Goal: Navigation & Orientation: Find specific page/section

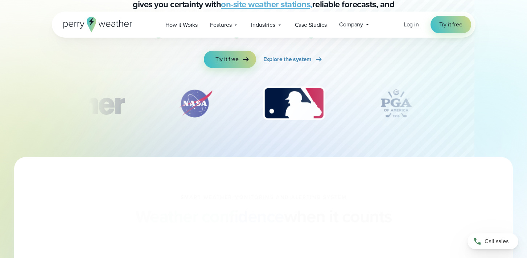
scroll to position [127, 0]
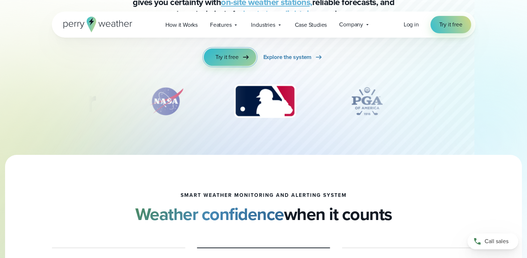
click at [230, 59] on span "Try it free" at bounding box center [226, 57] width 23 height 9
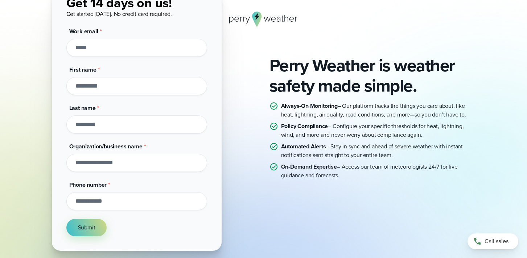
scroll to position [40, 0]
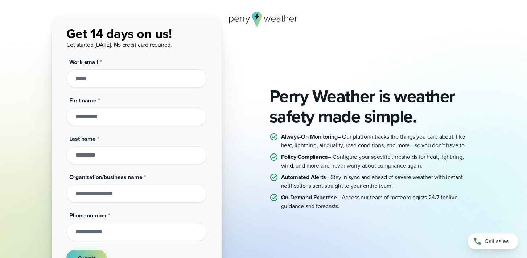
click at [95, 81] on input "Work email *" at bounding box center [136, 79] width 141 height 18
type input "**********"
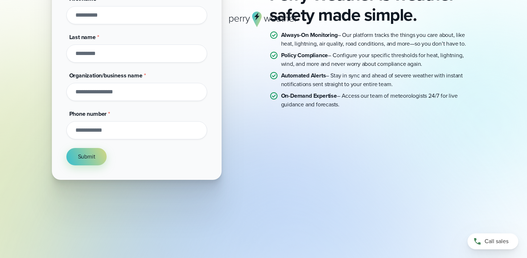
scroll to position [0, 0]
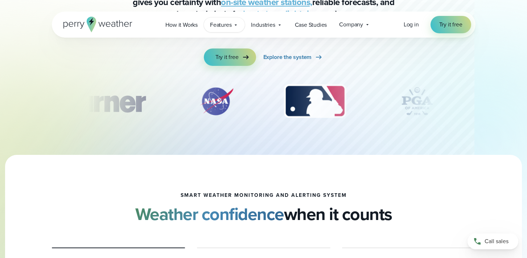
click at [233, 25] on div "Features Explore All Features Explore Perry Weather's on-site weather hardware …" at bounding box center [224, 24] width 41 height 15
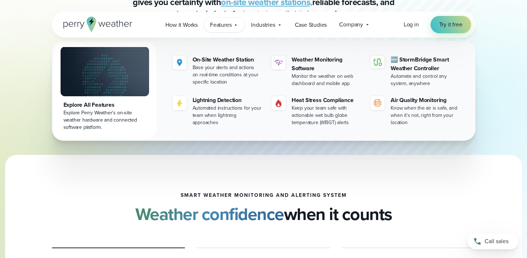
click at [236, 26] on icon at bounding box center [236, 25] width 6 height 6
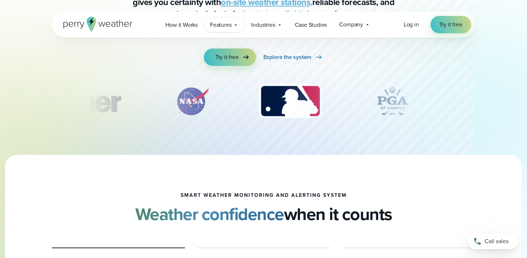
click at [236, 26] on icon at bounding box center [236, 25] width 6 height 6
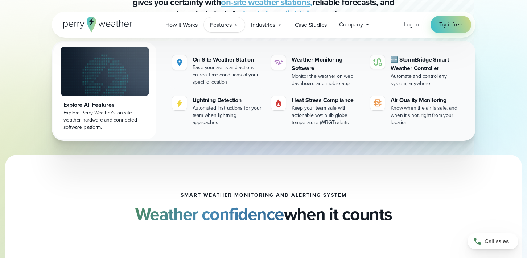
click at [236, 26] on icon at bounding box center [236, 25] width 6 height 6
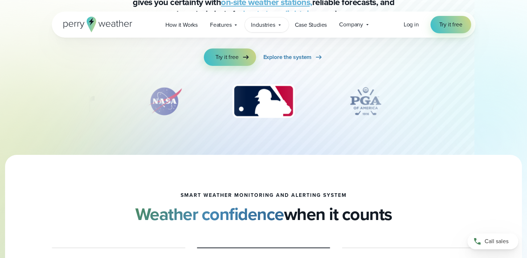
click at [278, 24] on icon at bounding box center [280, 25] width 6 height 6
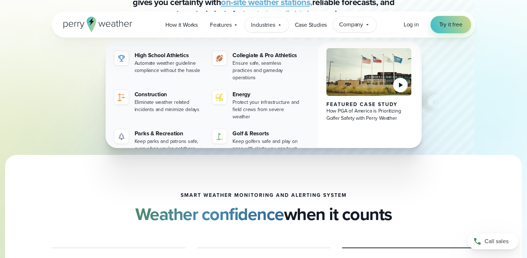
click at [362, 27] on span "Company" at bounding box center [351, 24] width 24 height 9
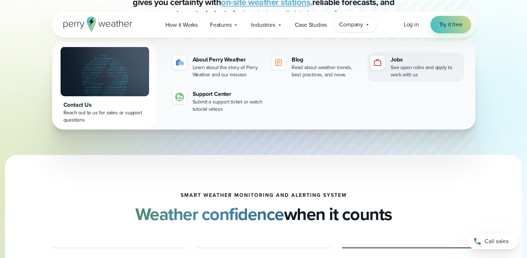
click at [398, 61] on div "Jobs" at bounding box center [425, 59] width 70 height 9
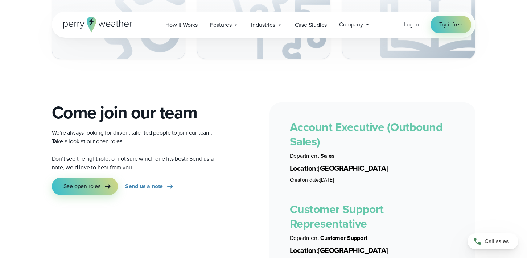
scroll to position [1284, 0]
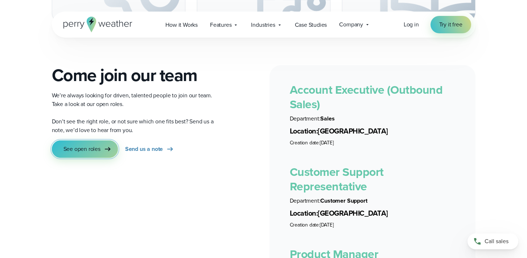
click at [87, 145] on span "See open roles" at bounding box center [81, 149] width 37 height 9
